Goal: Information Seeking & Learning: Learn about a topic

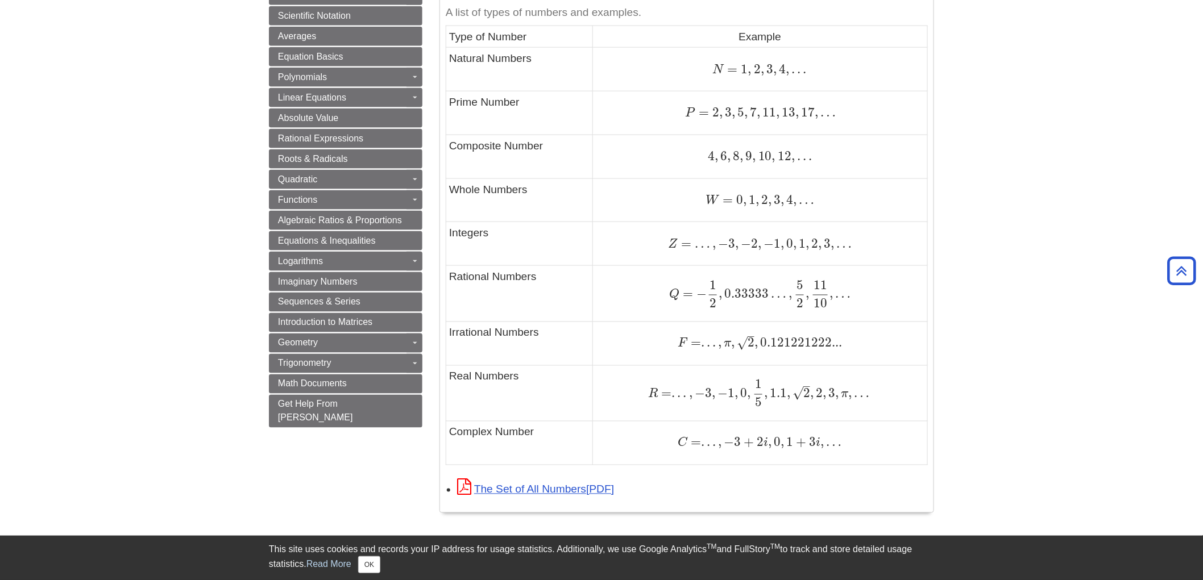
scroll to position [667, 0]
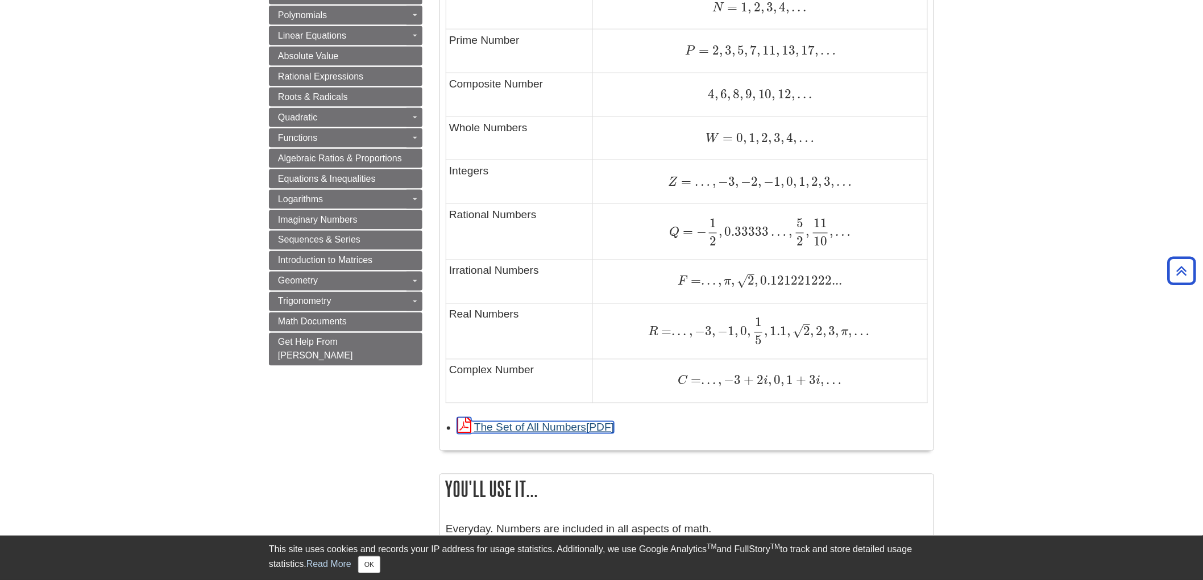
click at [563, 425] on link "The Set of All Numbers" at bounding box center [535, 428] width 157 height 12
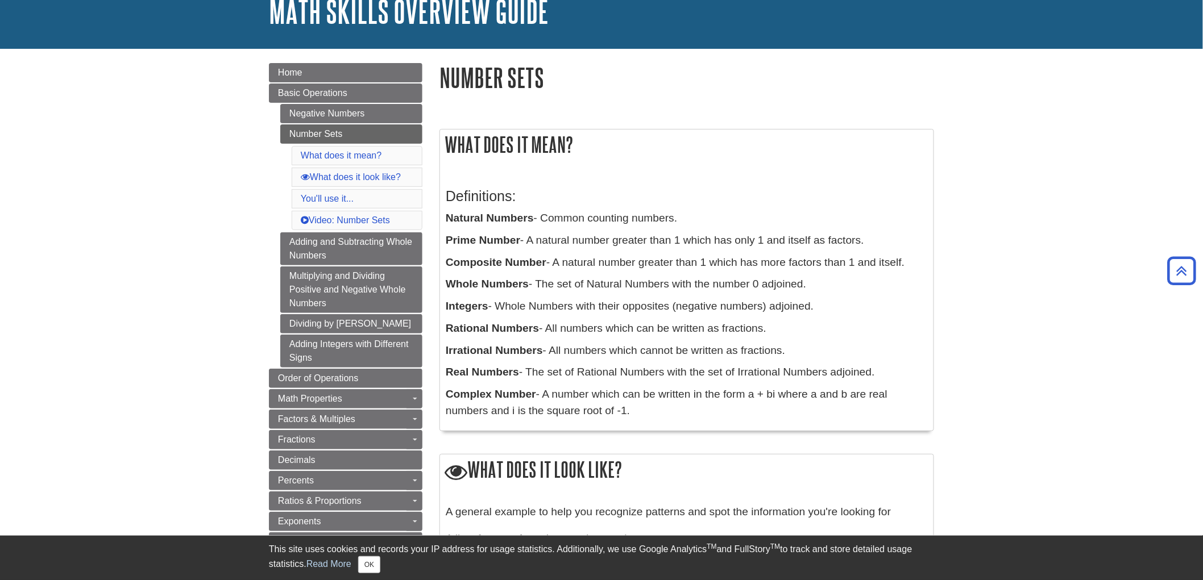
scroll to position [64, 0]
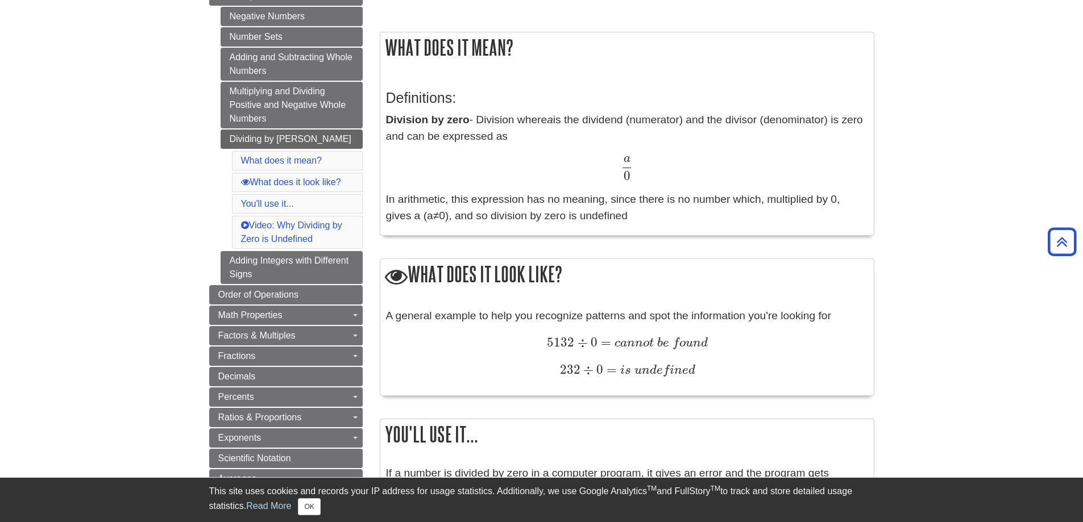
scroll to position [160, 0]
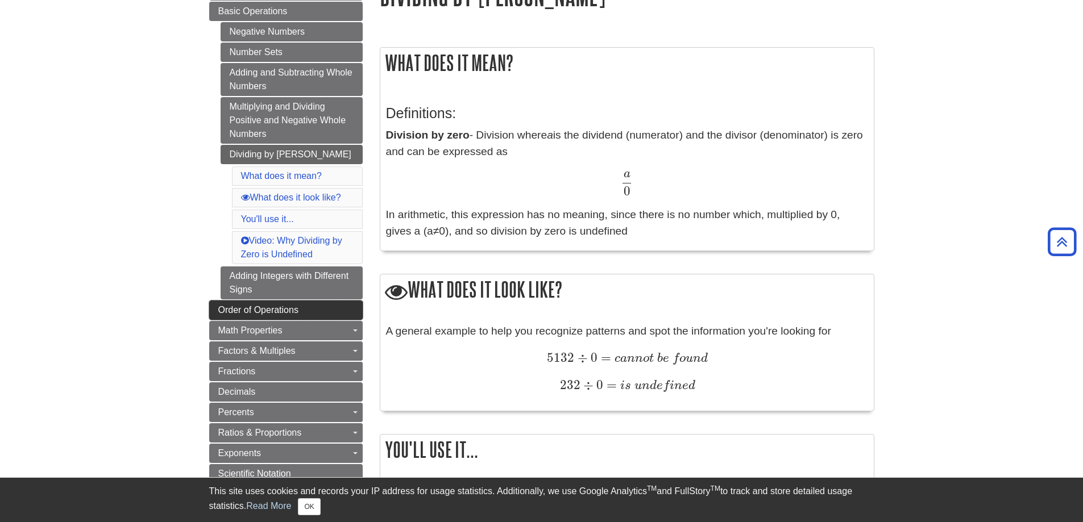
click at [319, 303] on link "Order of Operations" at bounding box center [285, 310] width 153 height 19
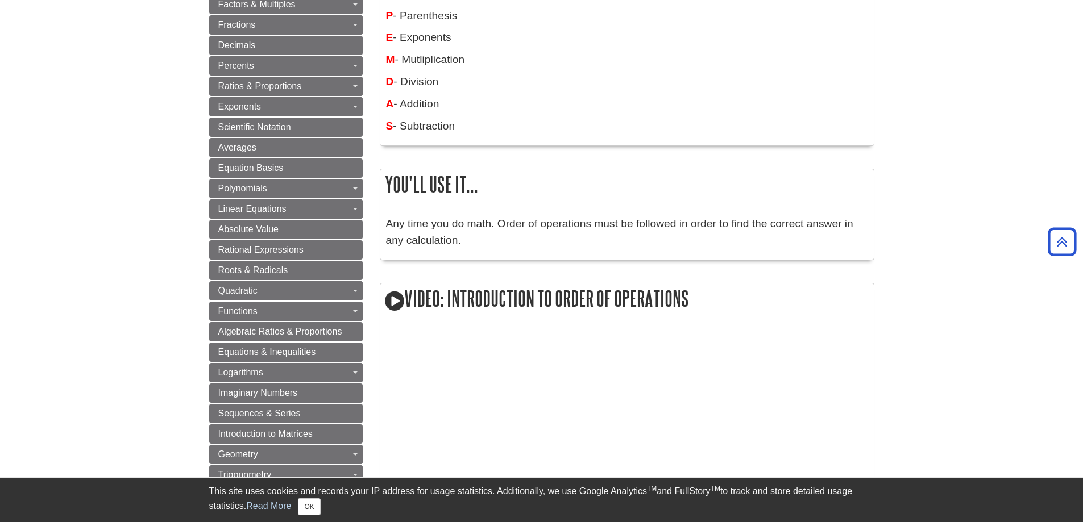
scroll to position [341, 0]
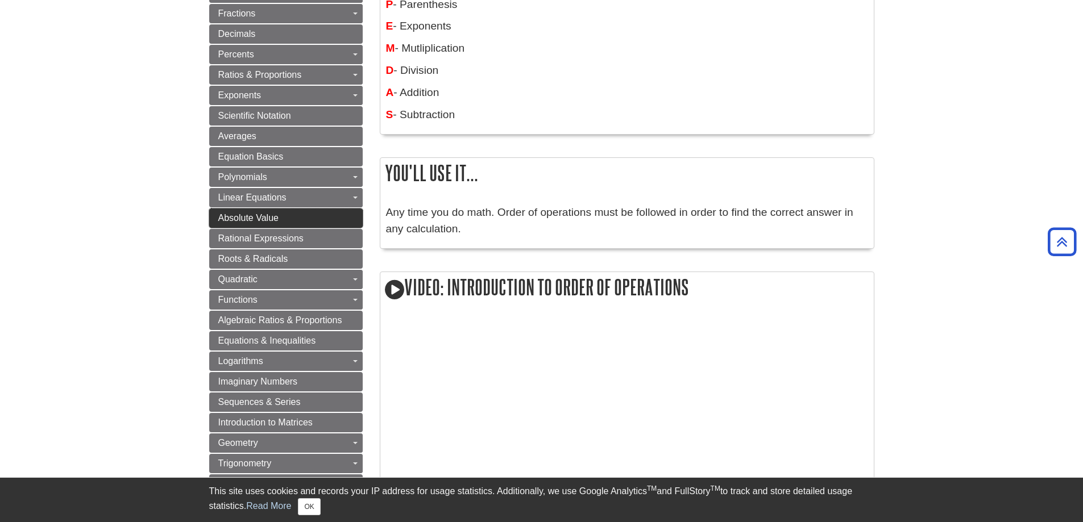
click at [330, 220] on link "Absolute Value" at bounding box center [285, 218] width 153 height 19
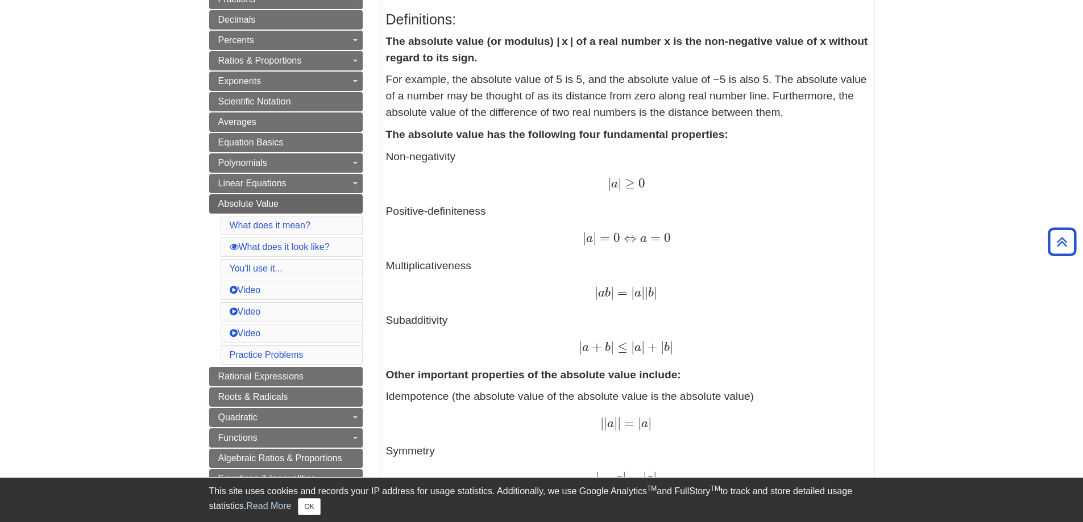
scroll to position [420, 0]
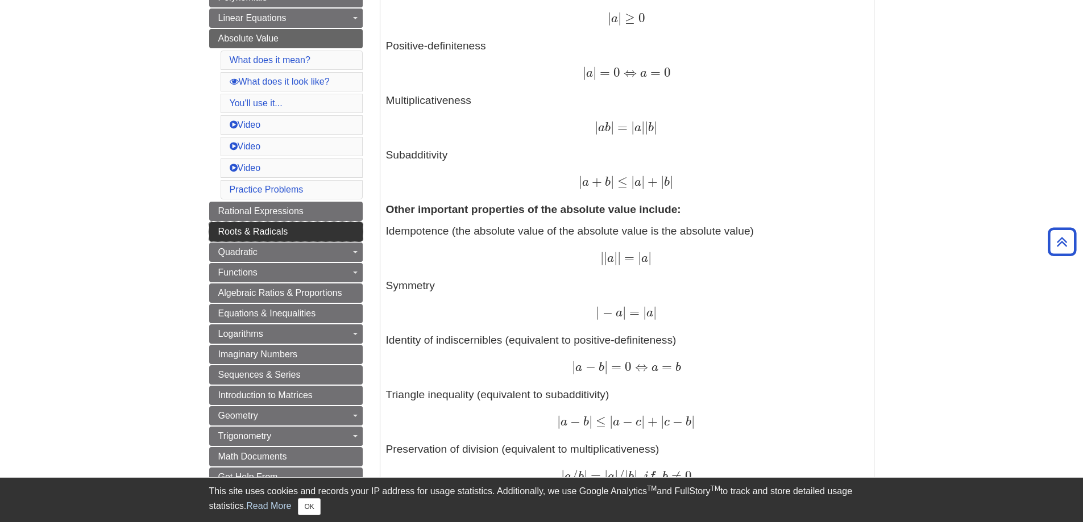
click at [313, 225] on link "Roots & Radicals" at bounding box center [285, 231] width 153 height 19
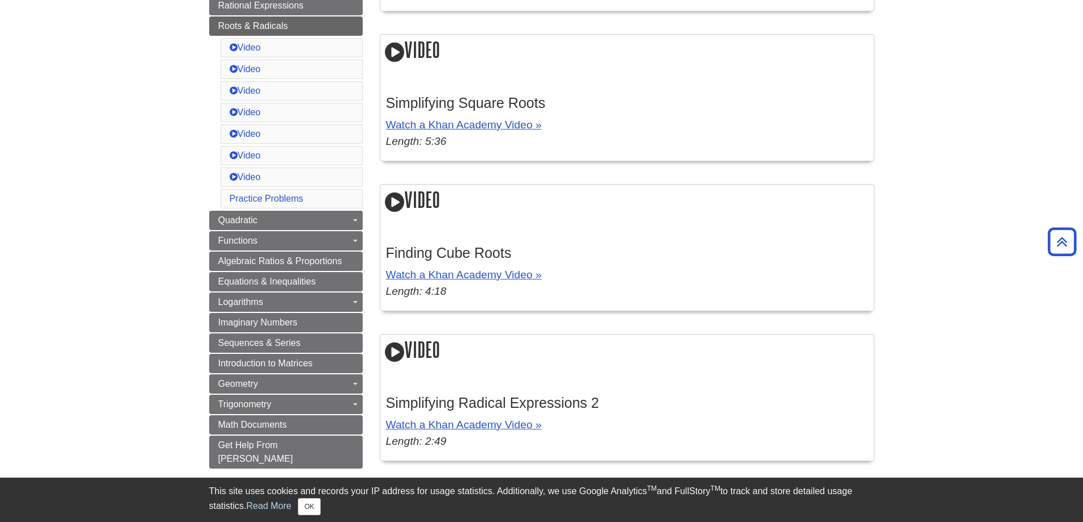
scroll to position [455, 0]
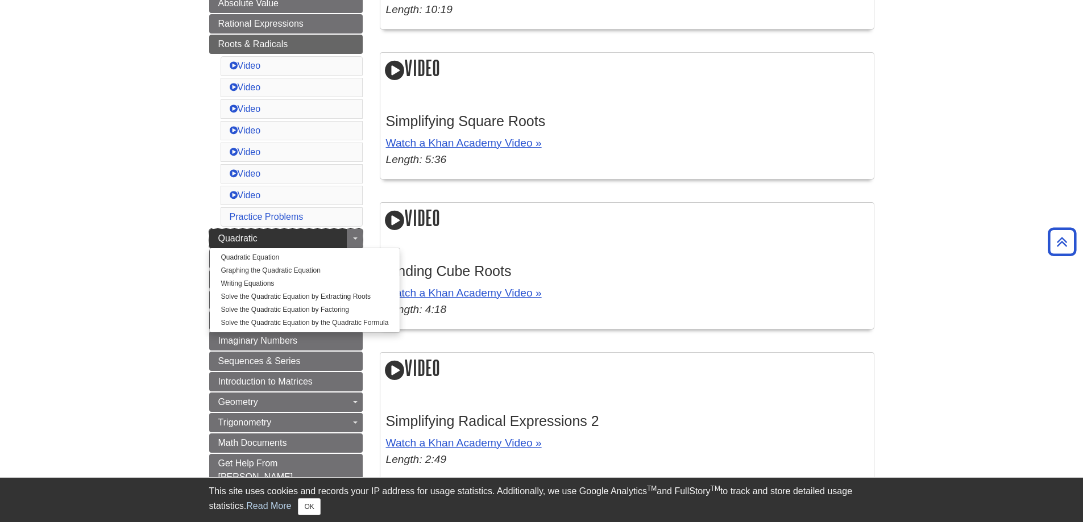
click at [280, 240] on link "Quadratic" at bounding box center [285, 238] width 153 height 19
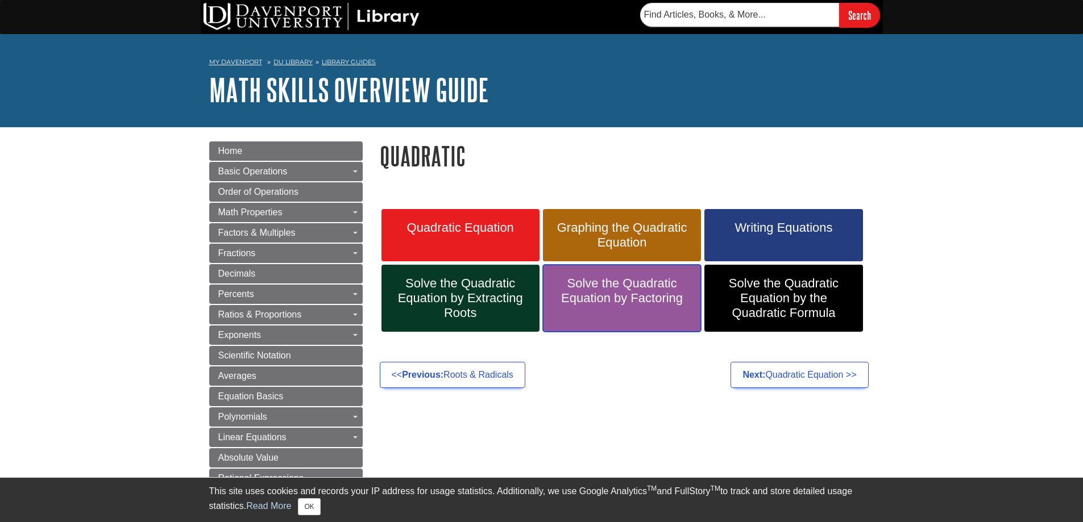
click at [634, 306] on link "Solve the Quadratic Equation by Factoring" at bounding box center [622, 298] width 158 height 67
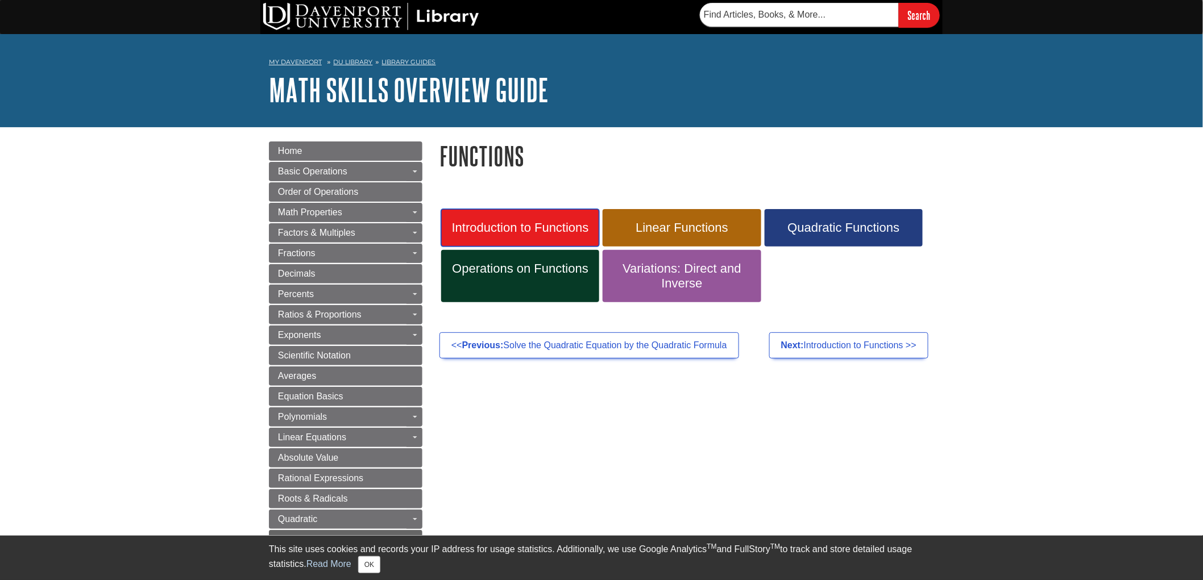
click at [533, 215] on link "Introduction to Functions" at bounding box center [520, 228] width 158 height 38
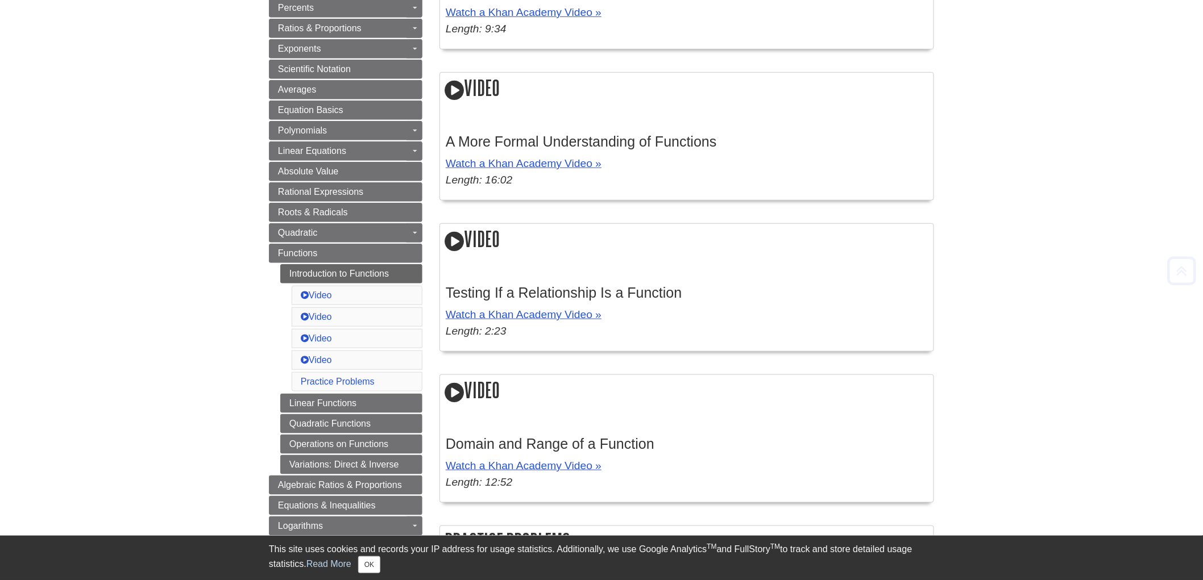
scroll to position [442, 0]
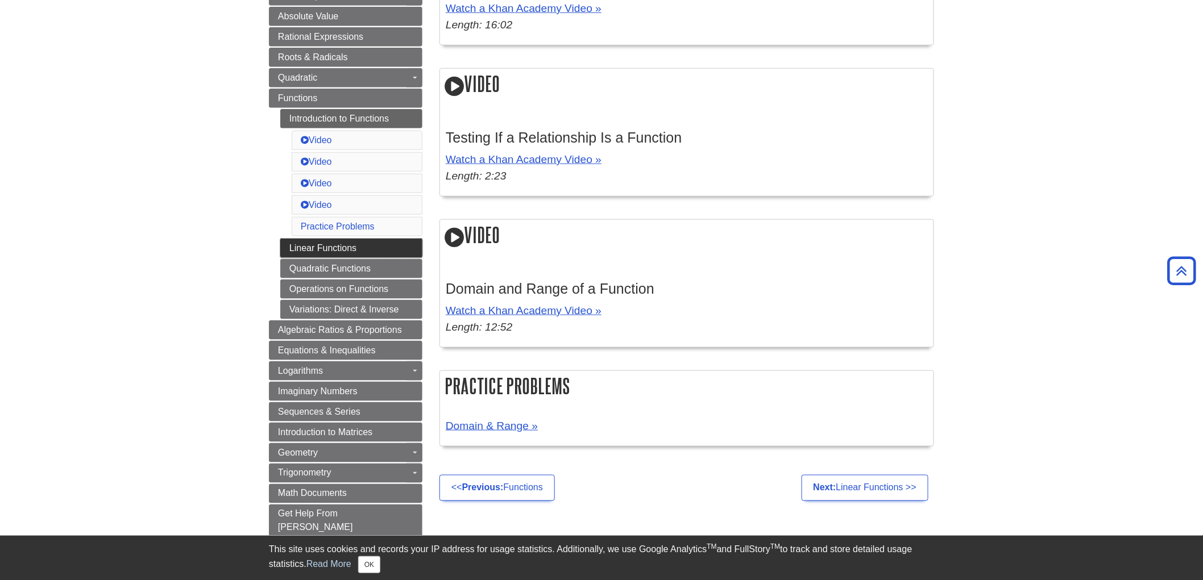
click at [377, 258] on link "Linear Functions" at bounding box center [351, 248] width 142 height 19
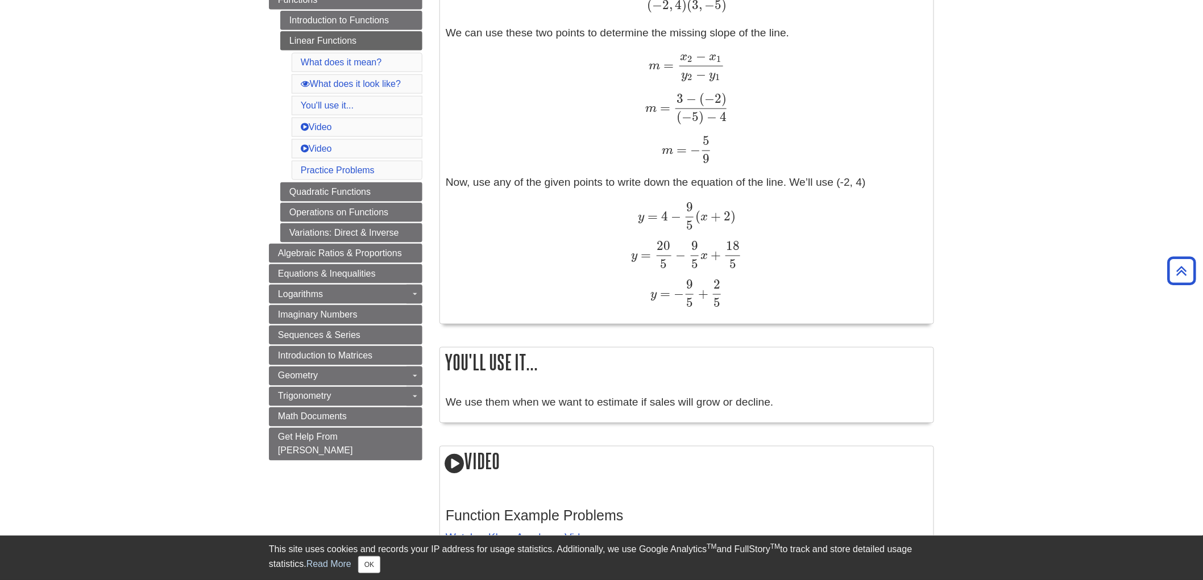
scroll to position [379, 0]
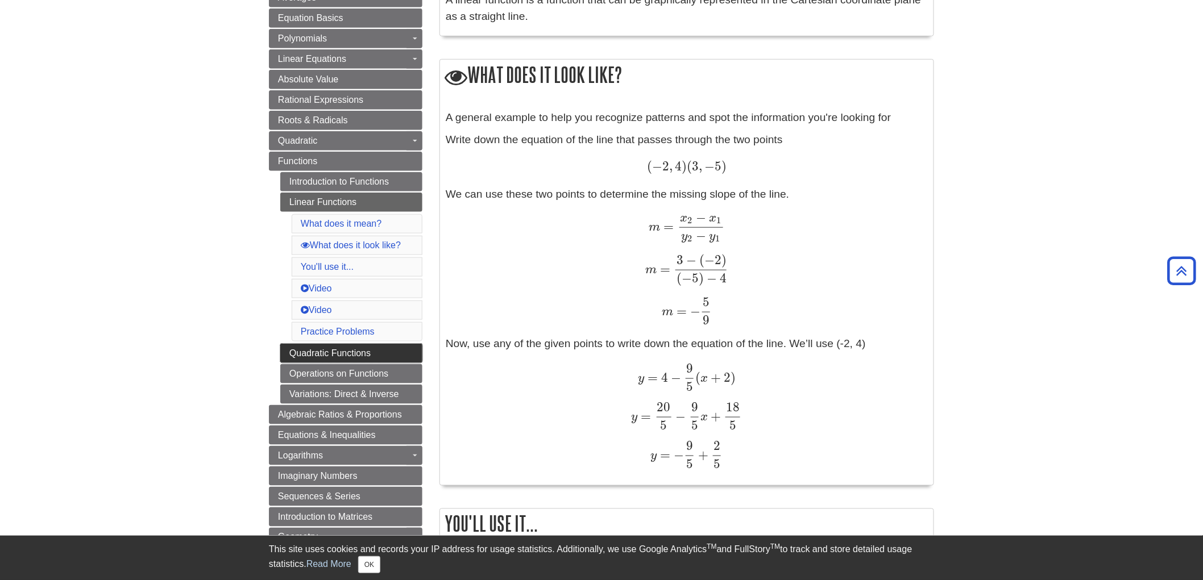
click at [389, 360] on link "Quadratic Functions" at bounding box center [351, 353] width 142 height 19
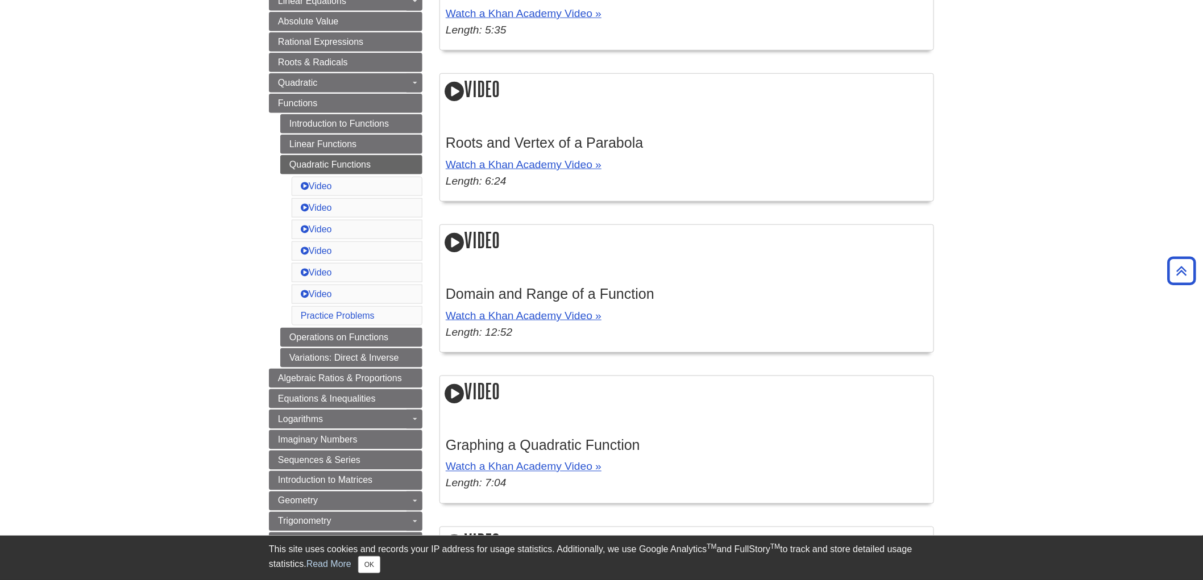
scroll to position [442, 0]
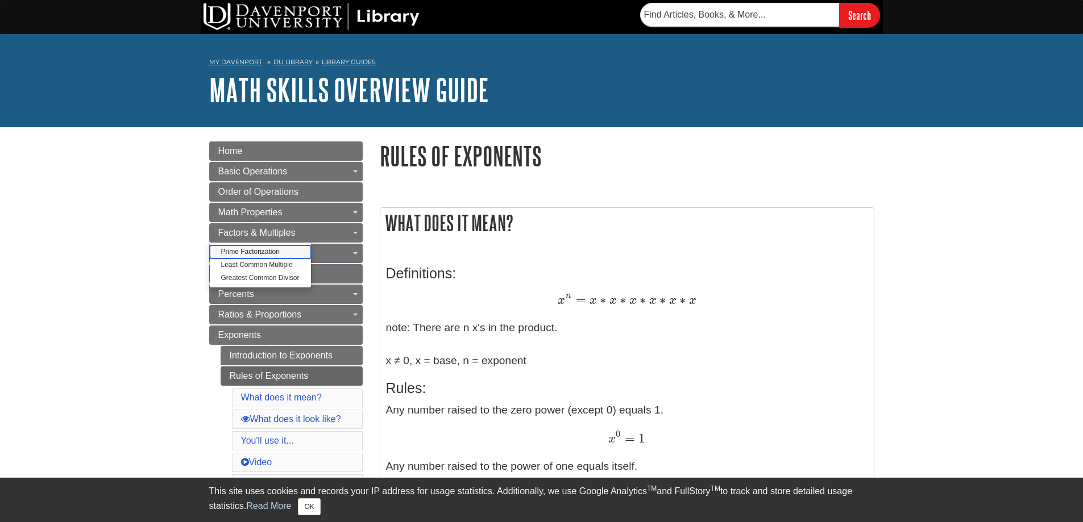
click at [279, 256] on link "Prime Factorization" at bounding box center [260, 252] width 101 height 13
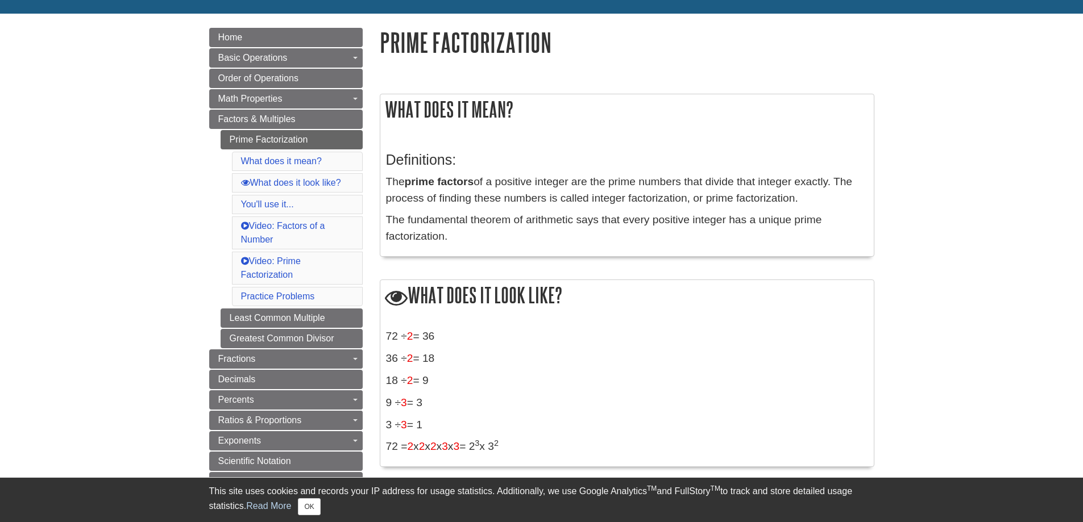
scroll to position [284, 0]
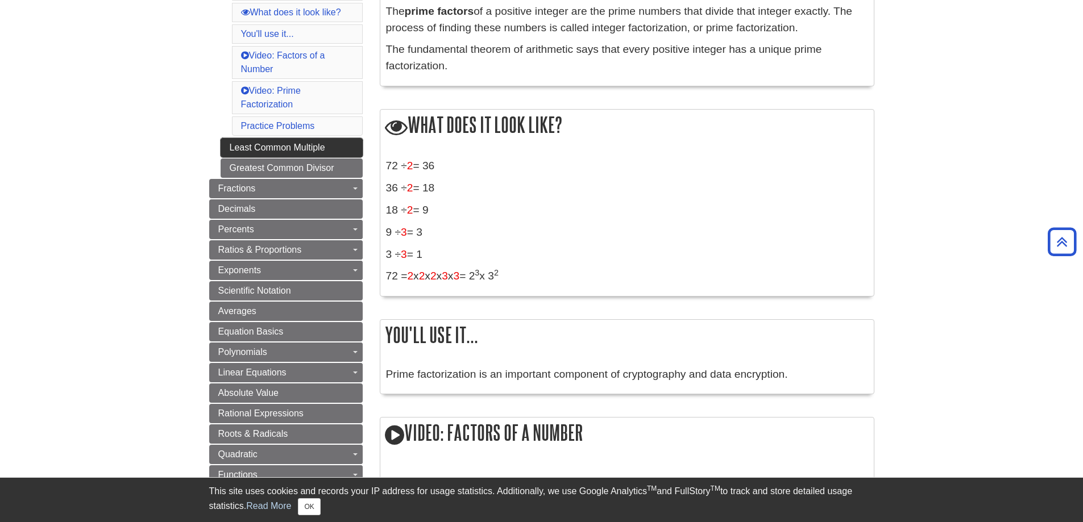
click at [321, 146] on link "Least Common Multiple" at bounding box center [292, 147] width 142 height 19
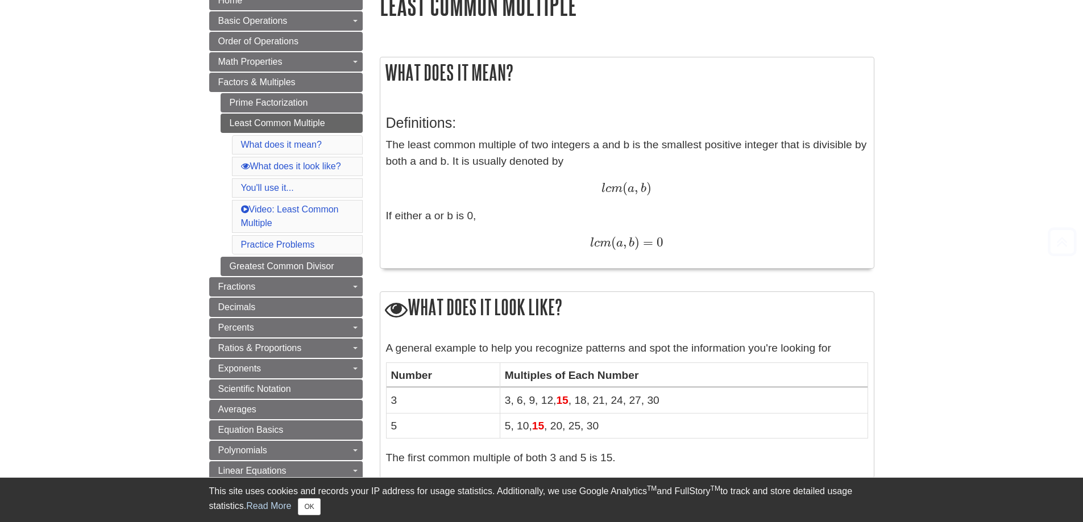
scroll to position [171, 0]
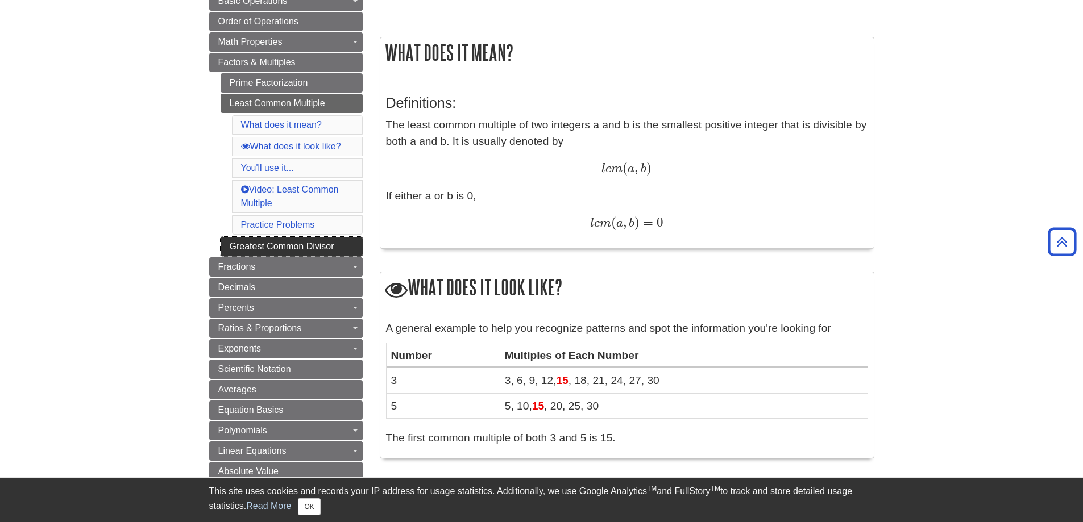
click at [342, 252] on link "Greatest Common Divisor" at bounding box center [292, 246] width 142 height 19
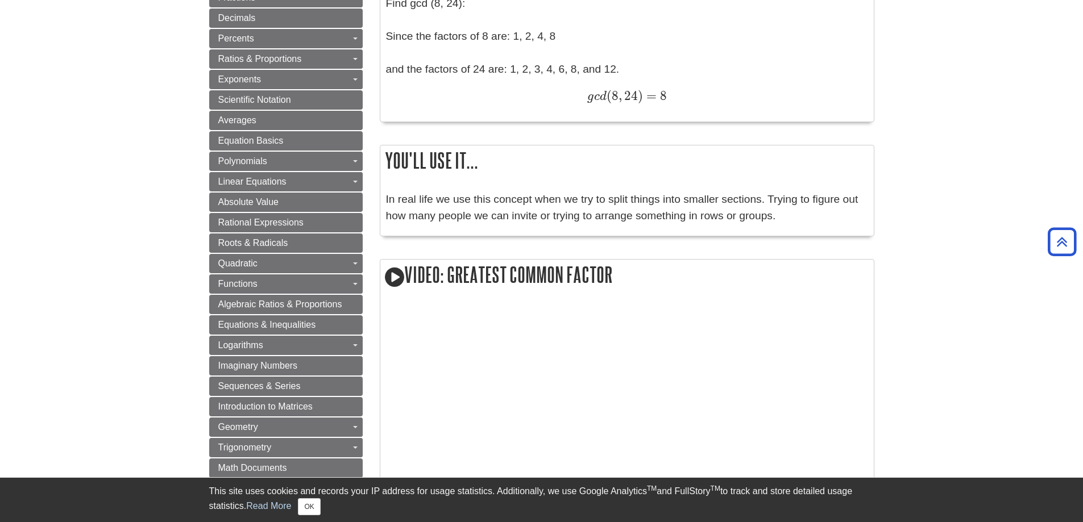
scroll to position [398, 0]
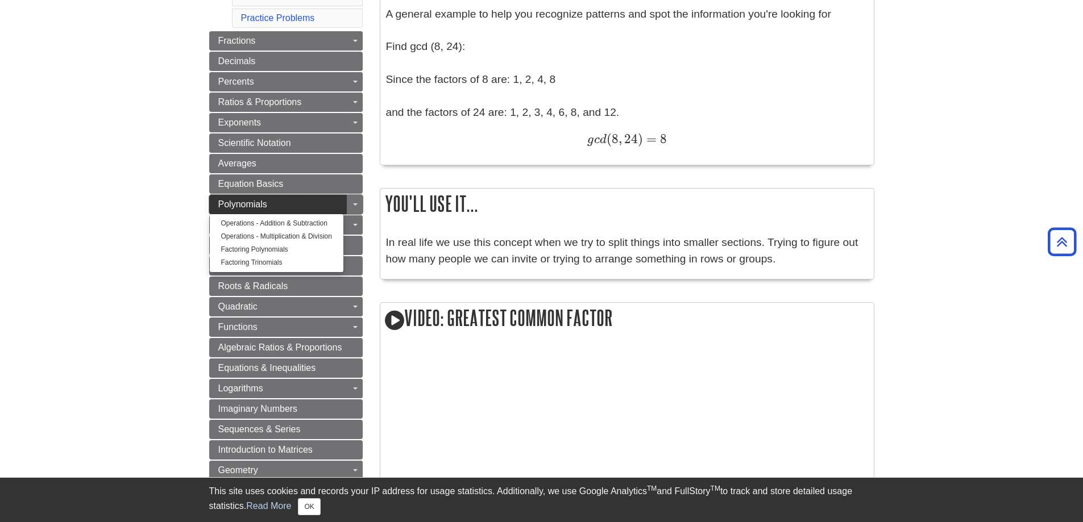
click at [331, 202] on link "Polynomials" at bounding box center [285, 204] width 153 height 19
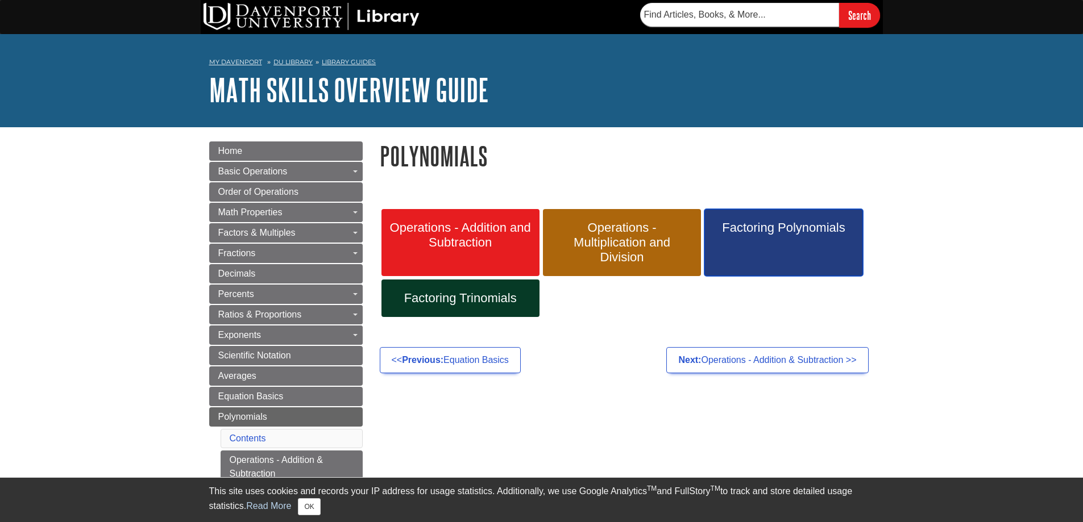
click at [762, 250] on link "Factoring Polynomials" at bounding box center [783, 242] width 158 height 67
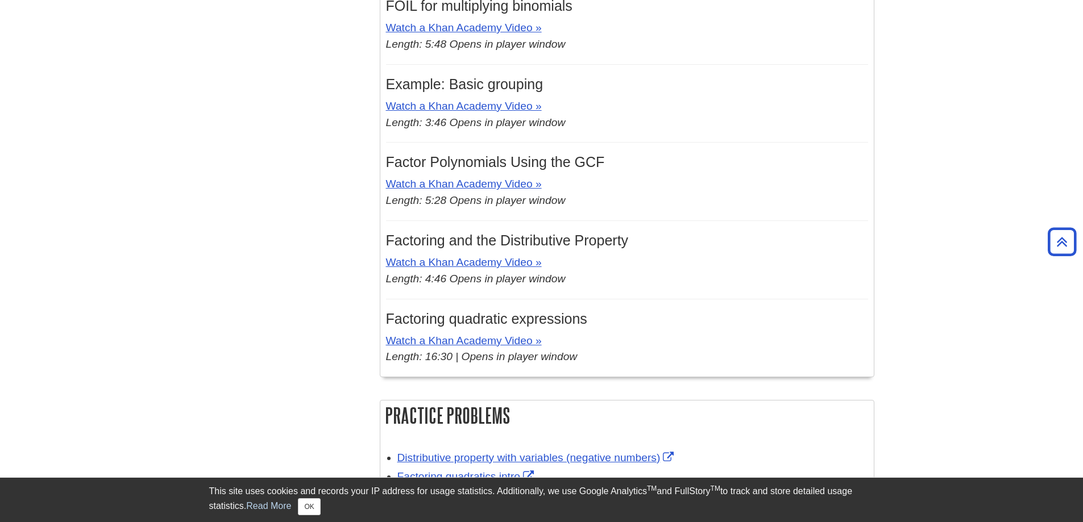
scroll to position [1080, 0]
